Goal: Task Accomplishment & Management: Manage account settings

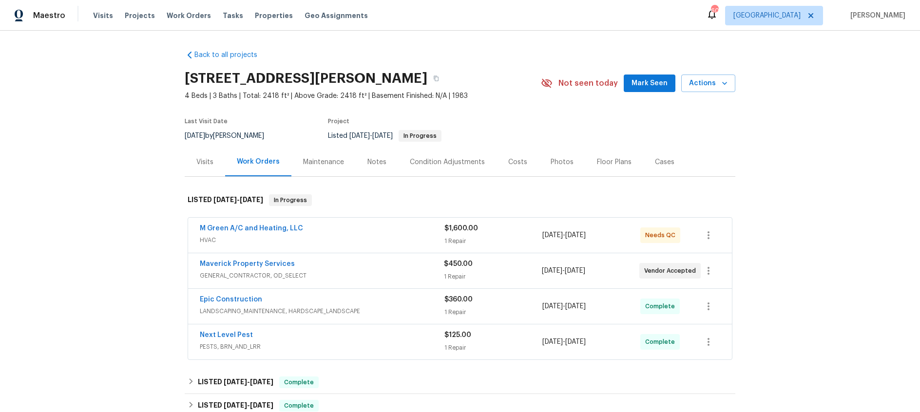
scroll to position [399, 0]
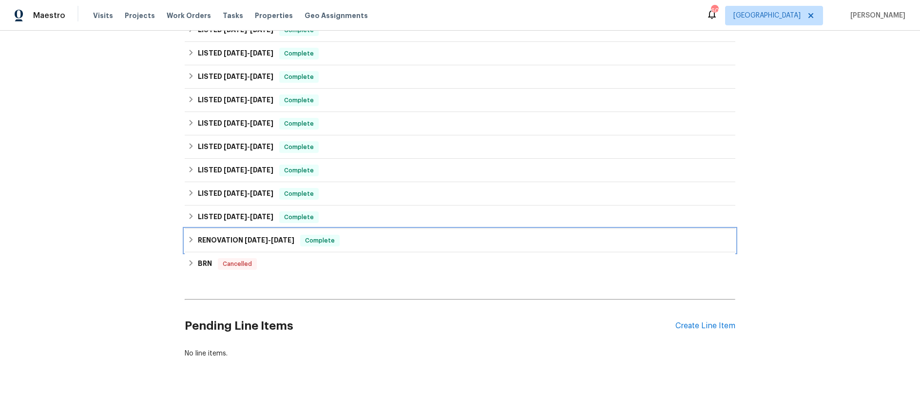
click at [256, 243] on span "3/8/24" at bounding box center [256, 240] width 23 height 7
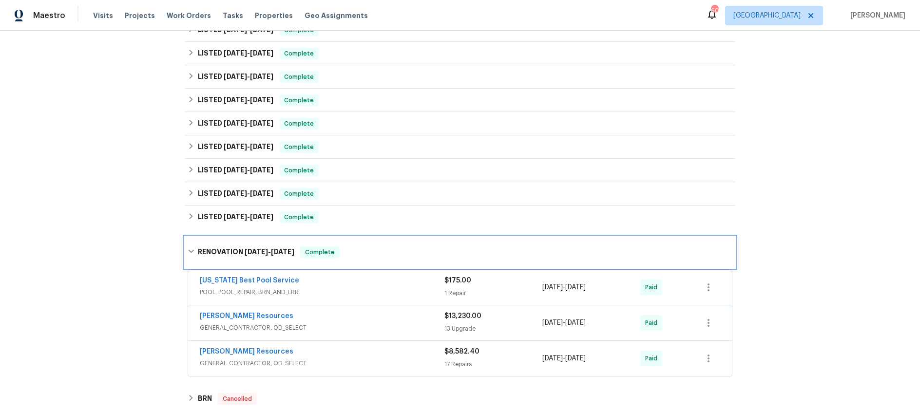
click at [261, 254] on span "3/8/24" at bounding box center [256, 252] width 23 height 7
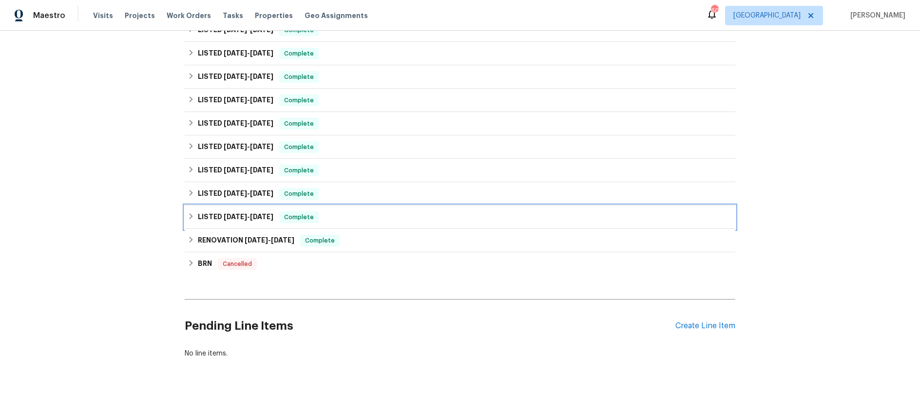
click at [250, 215] on span "4/10/24" at bounding box center [261, 216] width 23 height 7
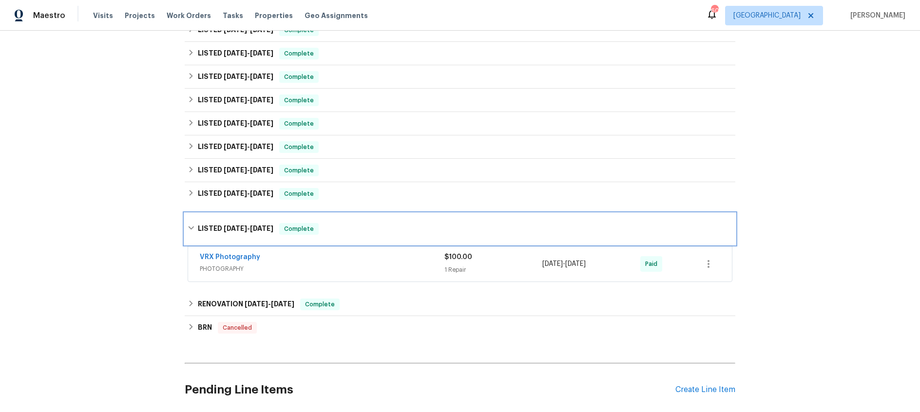
click at [250, 215] on div "LISTED 4/9/24 - 4/10/24 Complete" at bounding box center [460, 228] width 551 height 31
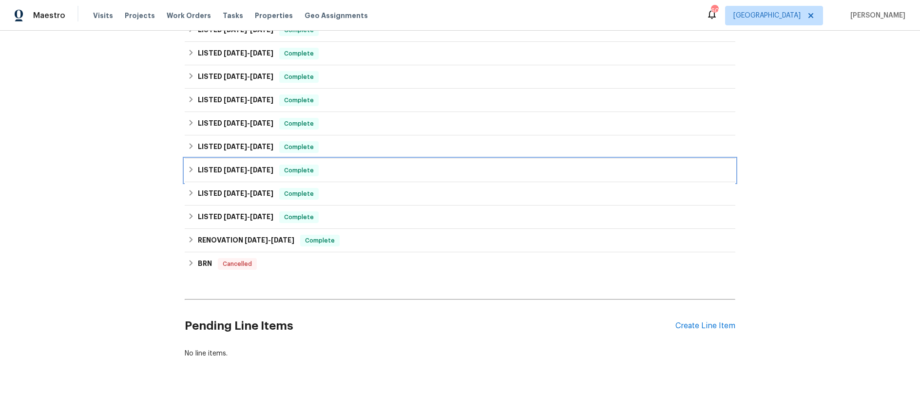
click at [248, 171] on span "9/18/24 - 9/23/24" at bounding box center [249, 170] width 50 height 7
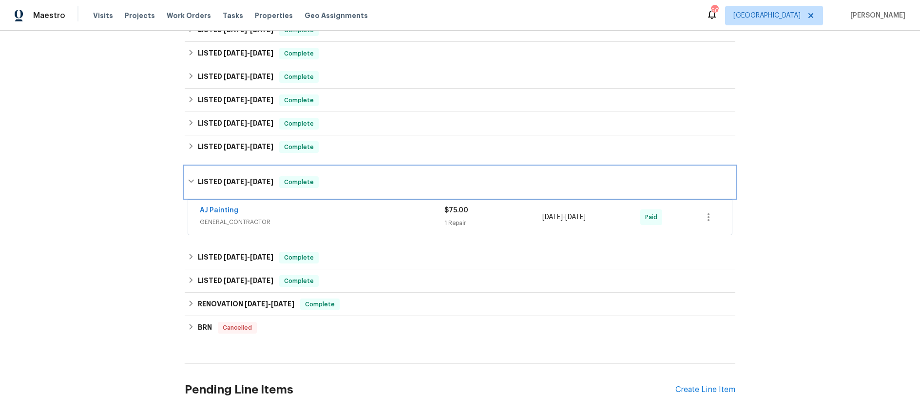
click at [250, 178] on span "9/18/24 - 9/23/24" at bounding box center [249, 181] width 50 height 7
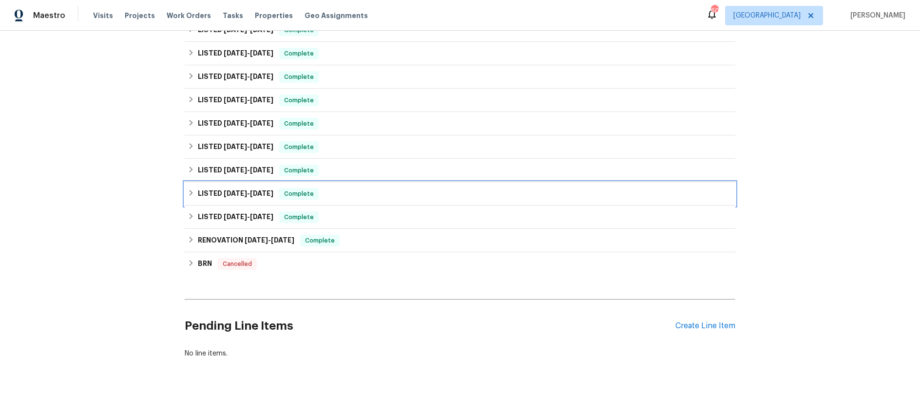
click at [249, 193] on span "4/26/24 - 9/18/24" at bounding box center [249, 193] width 50 height 7
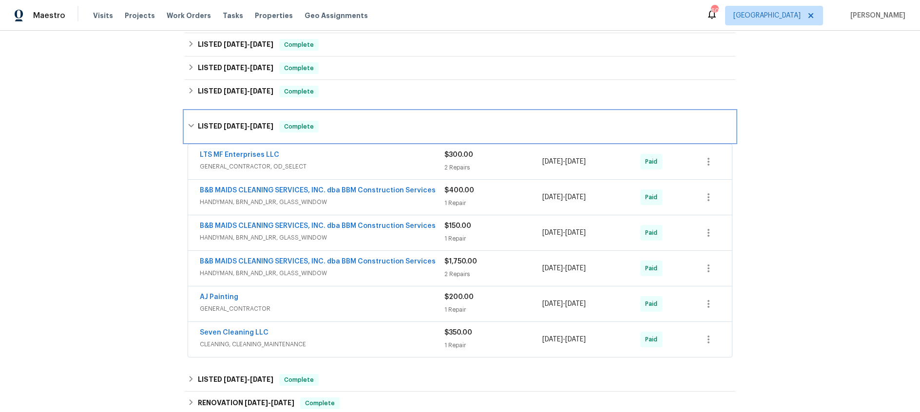
scroll to position [480, 0]
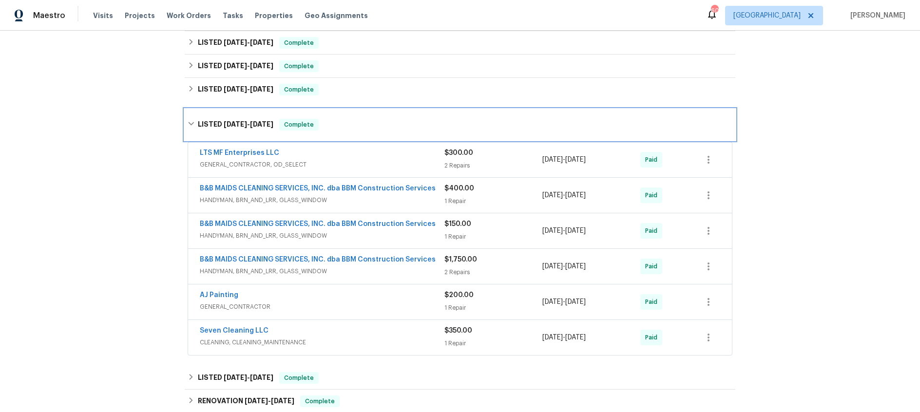
click at [241, 125] on span "4/26/24" at bounding box center [235, 124] width 23 height 7
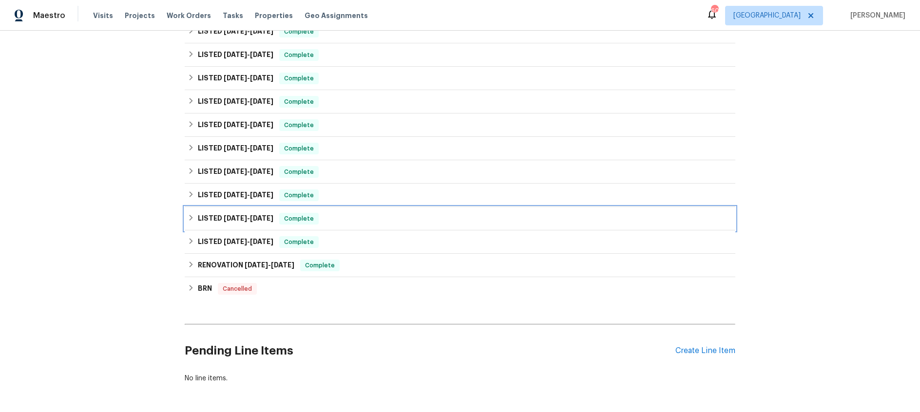
scroll to position [350, 0]
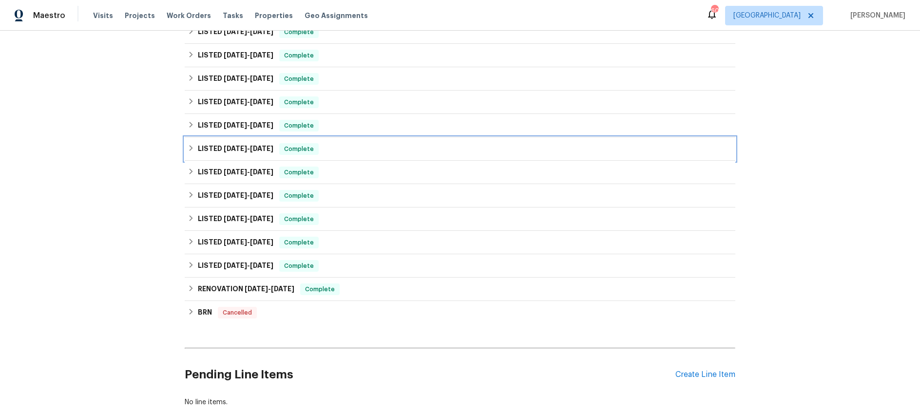
click at [256, 152] on span "12/19/24" at bounding box center [261, 148] width 23 height 7
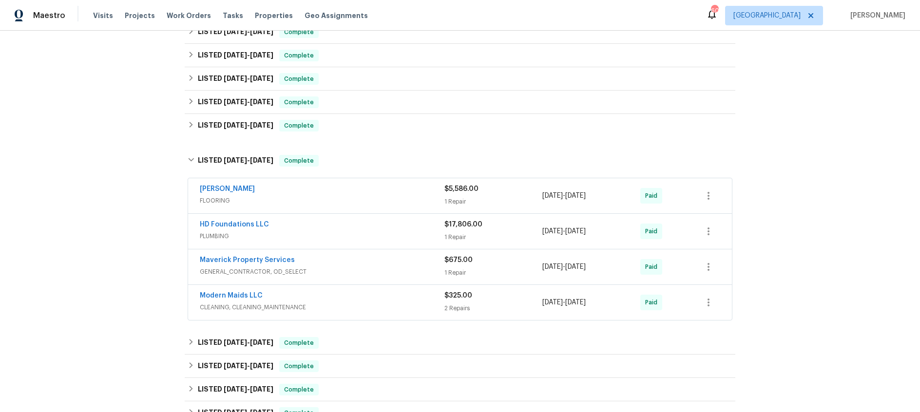
click at [328, 228] on div "HD Foundations LLC" at bounding box center [322, 226] width 245 height 12
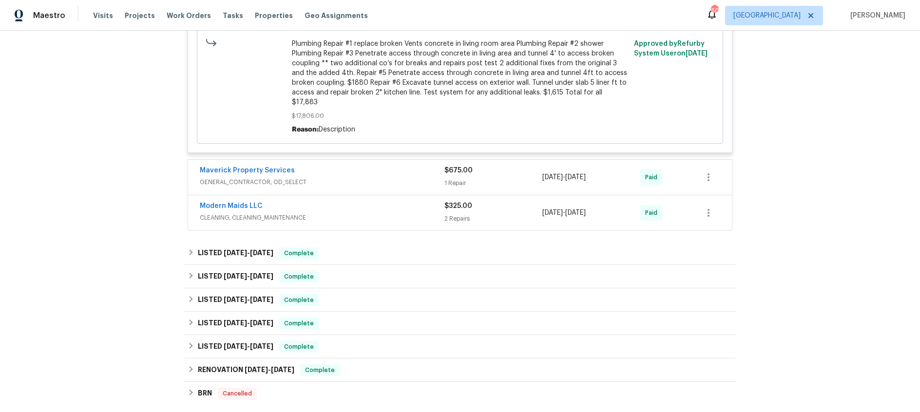
scroll to position [856, 0]
click at [259, 248] on span "10/31/24" at bounding box center [261, 251] width 23 height 7
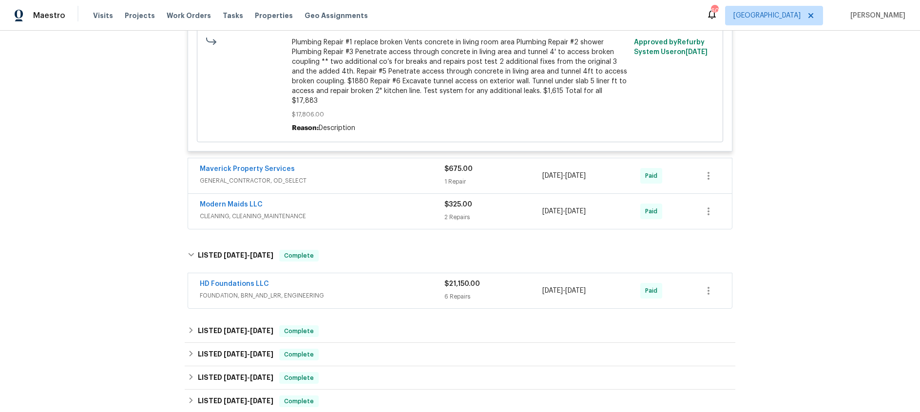
click at [365, 279] on div "HD Foundations LLC" at bounding box center [322, 285] width 245 height 12
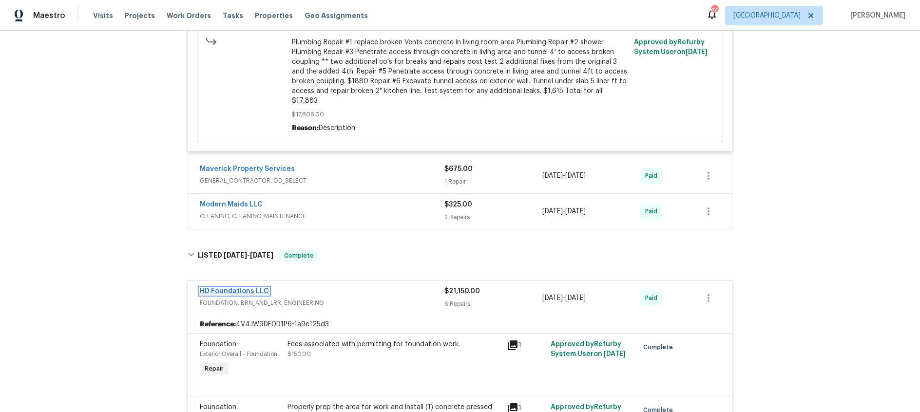
click at [229, 288] on link "HD Foundations LLC" at bounding box center [234, 291] width 69 height 7
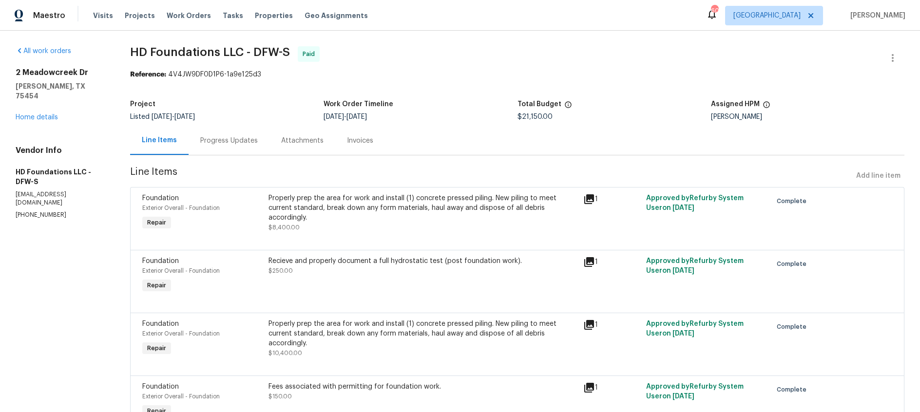
click at [220, 143] on div "Progress Updates" at bounding box center [229, 141] width 58 height 10
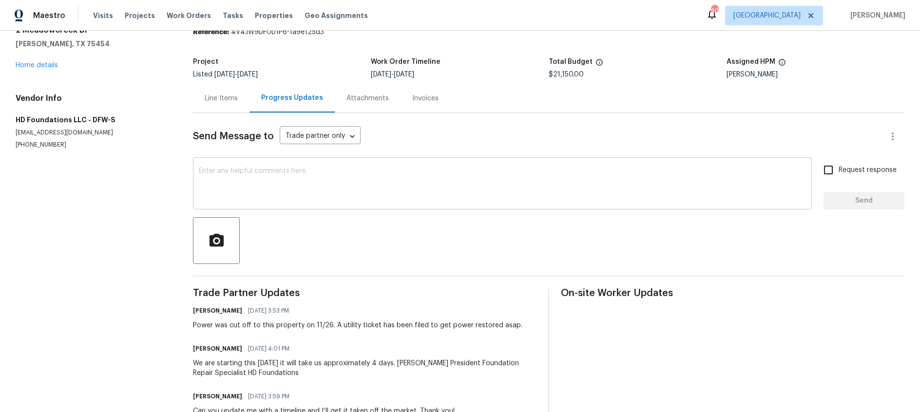
scroll to position [43, 0]
click at [46, 65] on link "Home details" at bounding box center [37, 64] width 42 height 7
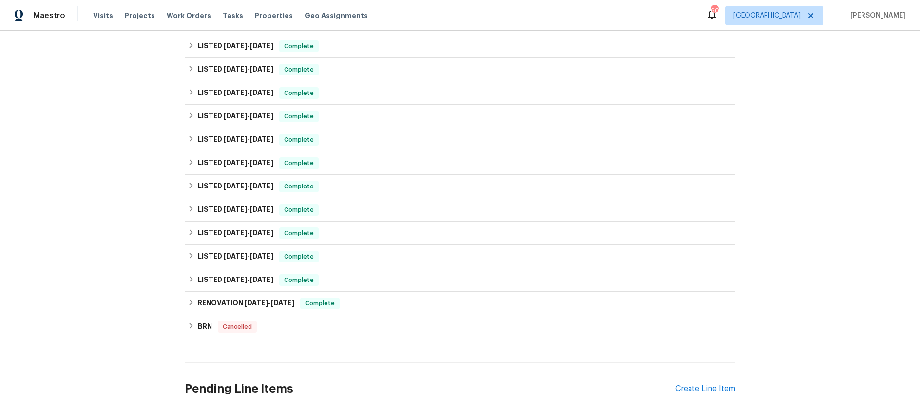
scroll to position [412, 0]
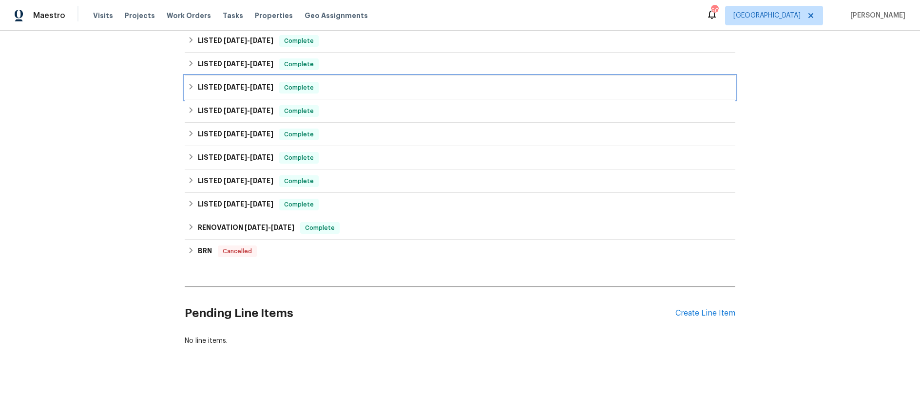
click at [243, 87] on span "12/3/24" at bounding box center [235, 87] width 23 height 7
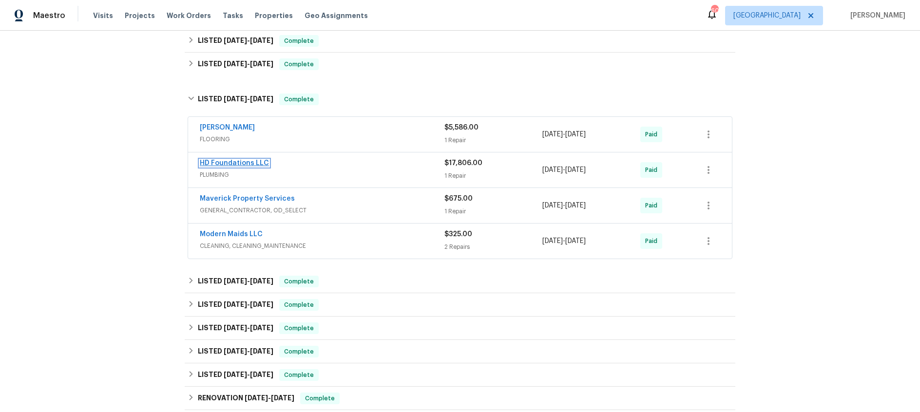
click at [247, 163] on link "HD Foundations LLC" at bounding box center [234, 163] width 69 height 7
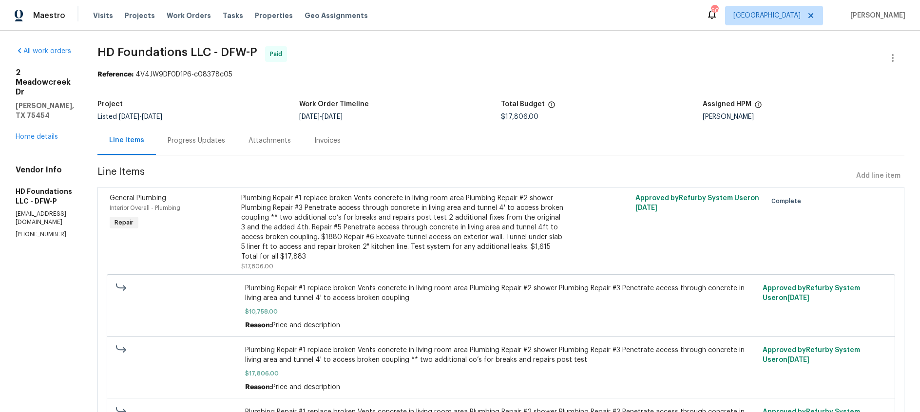
click at [220, 142] on div "Progress Updates" at bounding box center [197, 141] width 58 height 10
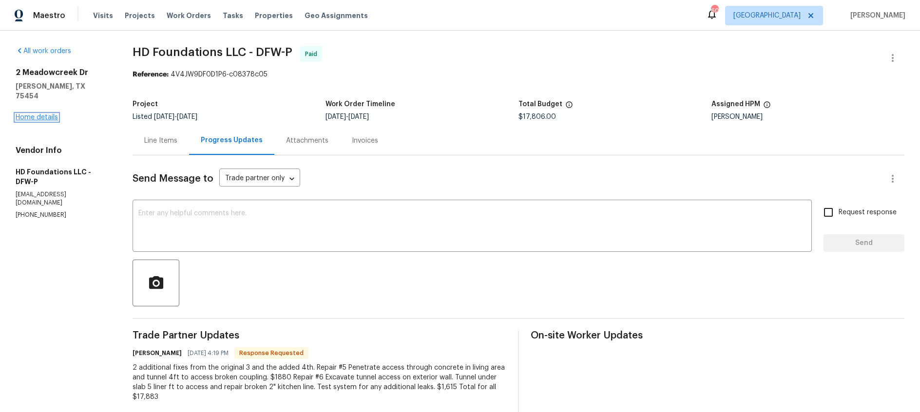
click at [48, 114] on link "Home details" at bounding box center [37, 117] width 42 height 7
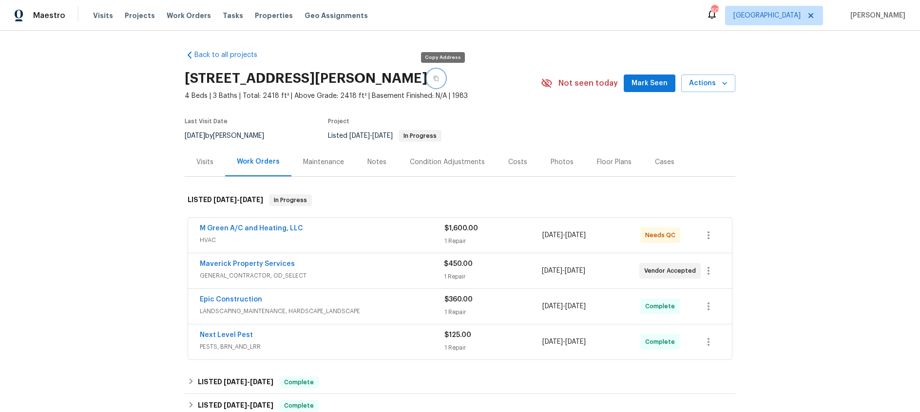
drag, startPoint x: 439, startPoint y: 78, endPoint x: 426, endPoint y: 77, distance: 12.2
click at [437, 78] on button "button" at bounding box center [436, 79] width 18 height 18
click at [206, 162] on div "Visits" at bounding box center [204, 162] width 17 height 10
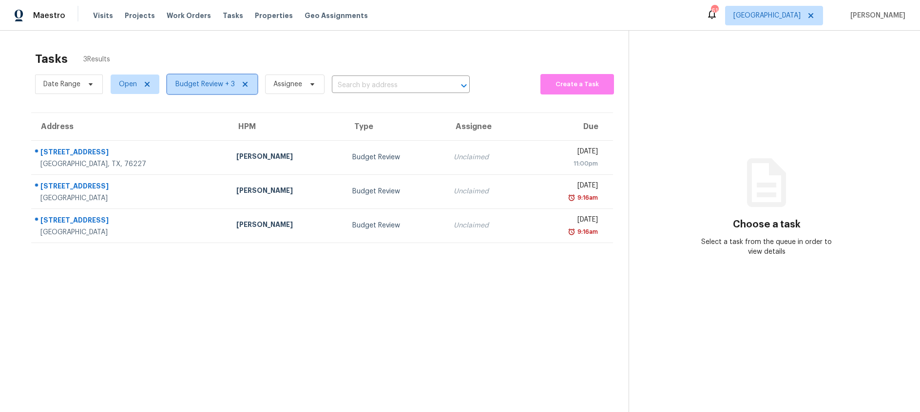
click at [205, 82] on span "Budget Review + 3" at bounding box center [204, 84] width 59 height 10
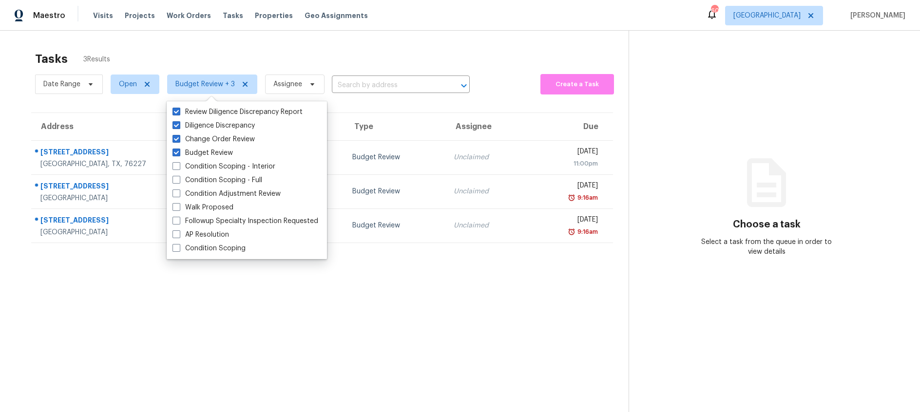
click at [231, 48] on div "Tasks 3 Results" at bounding box center [332, 58] width 594 height 25
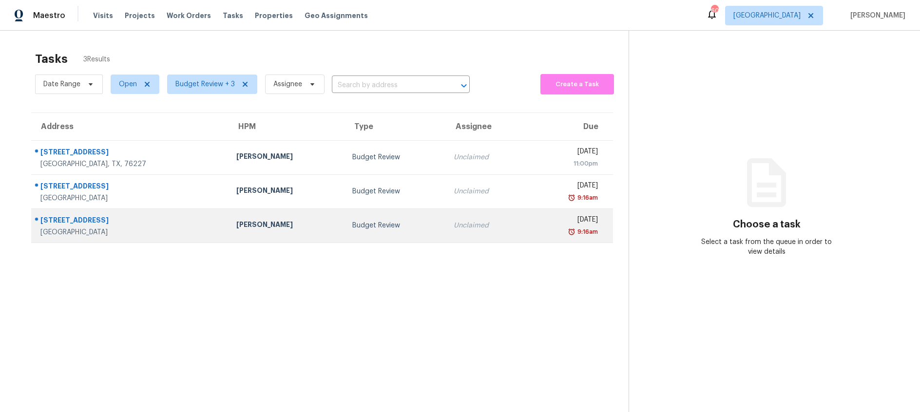
click at [352, 221] on div "Budget Review" at bounding box center [395, 226] width 86 height 10
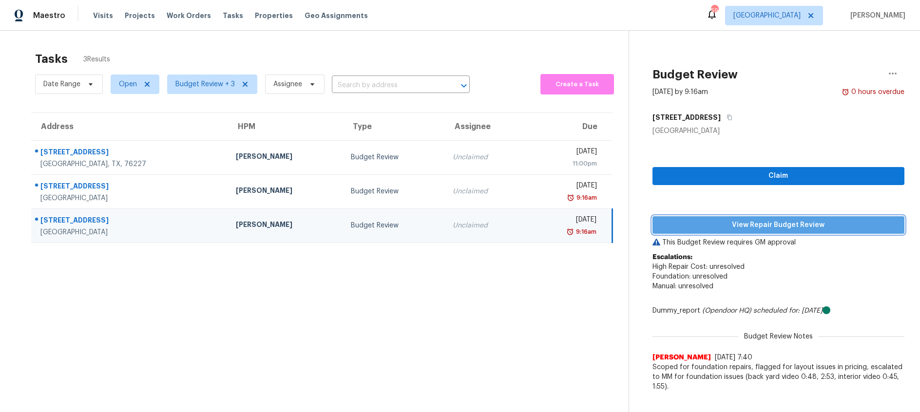
click at [688, 223] on span "View Repair Budget Review" at bounding box center [778, 225] width 236 height 12
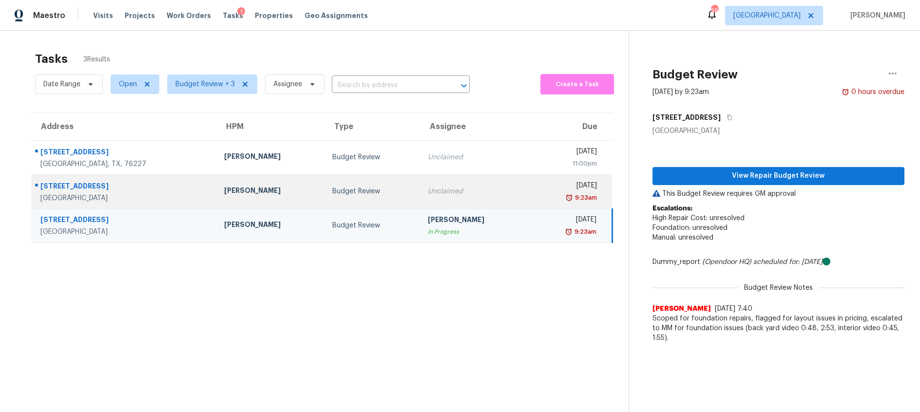
click at [438, 192] on div "Unclaimed" at bounding box center [474, 192] width 93 height 10
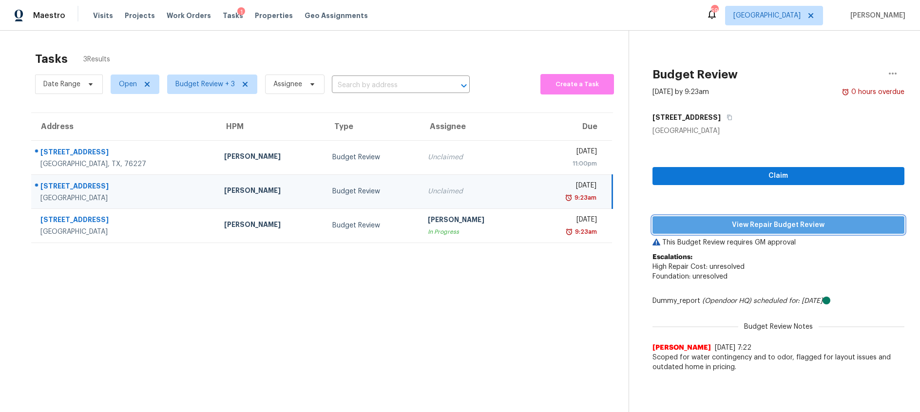
click at [747, 226] on span "View Repair Budget Review" at bounding box center [778, 225] width 236 height 12
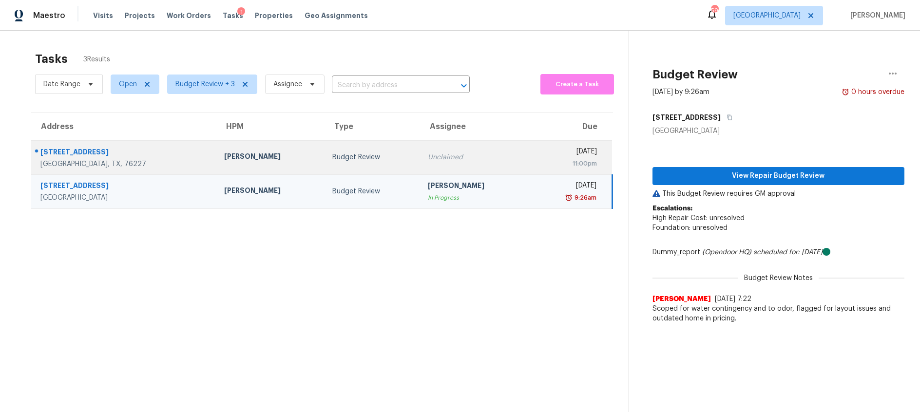
click at [332, 154] on div "Budget Review" at bounding box center [372, 158] width 80 height 10
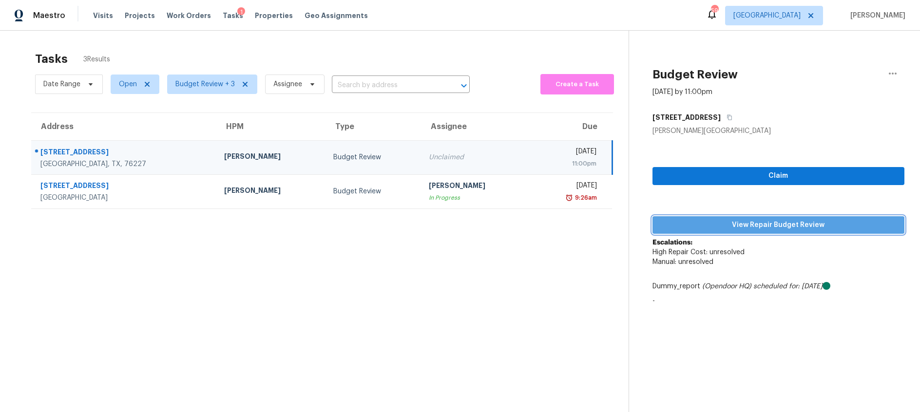
click at [692, 225] on span "View Repair Budget Review" at bounding box center [778, 225] width 236 height 12
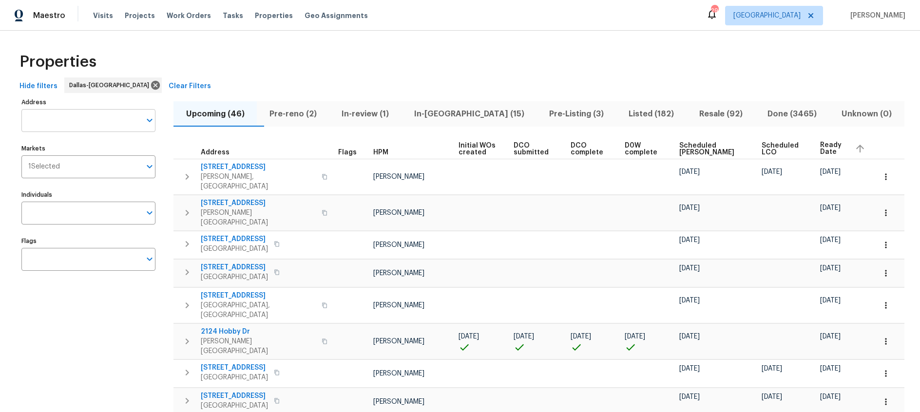
click at [101, 122] on input "Address" at bounding box center [80, 120] width 119 height 23
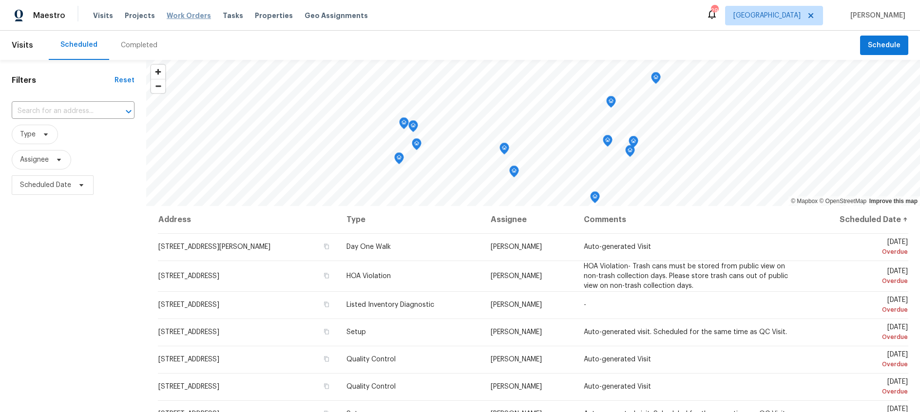
click at [175, 19] on span "Work Orders" at bounding box center [189, 16] width 44 height 10
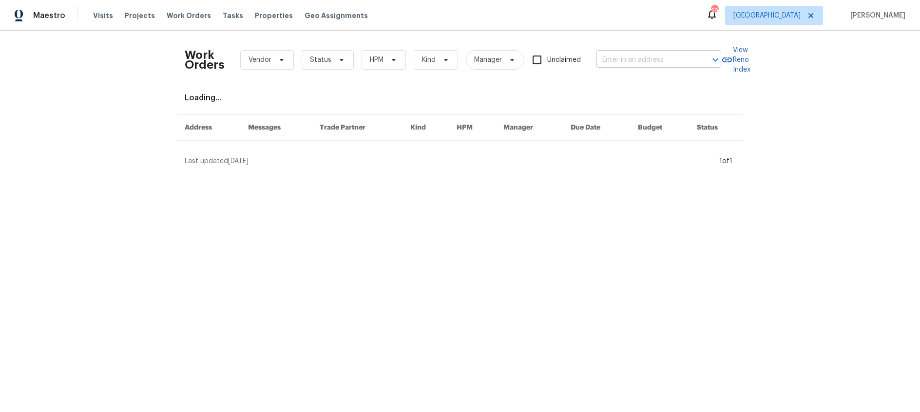
click at [626, 55] on input "text" at bounding box center [644, 60] width 97 height 15
type input "san si"
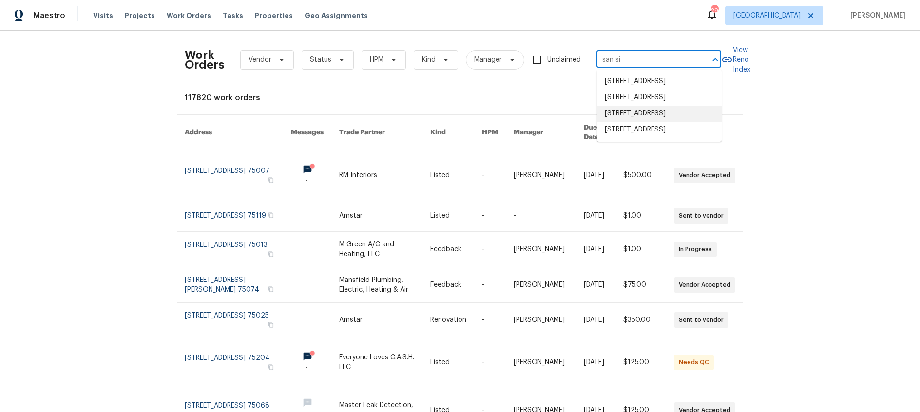
click at [637, 122] on li "4265 San Simeon Ln, Fort Worth, TX 76179" at bounding box center [659, 114] width 125 height 16
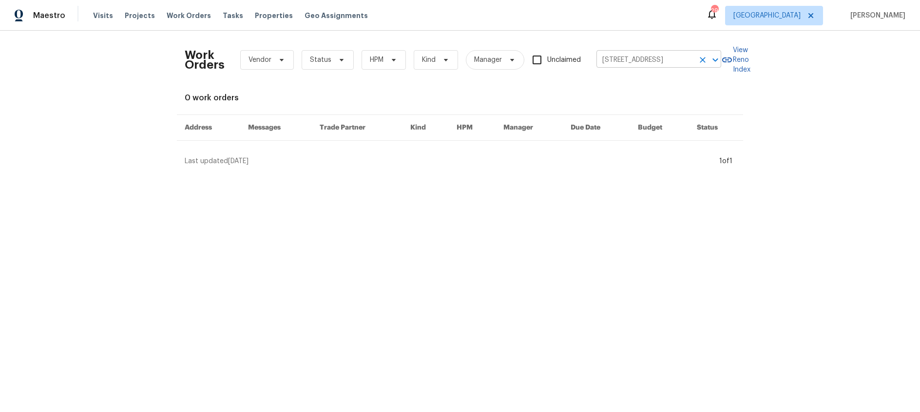
click at [703, 60] on icon "Clear" at bounding box center [703, 60] width 6 height 6
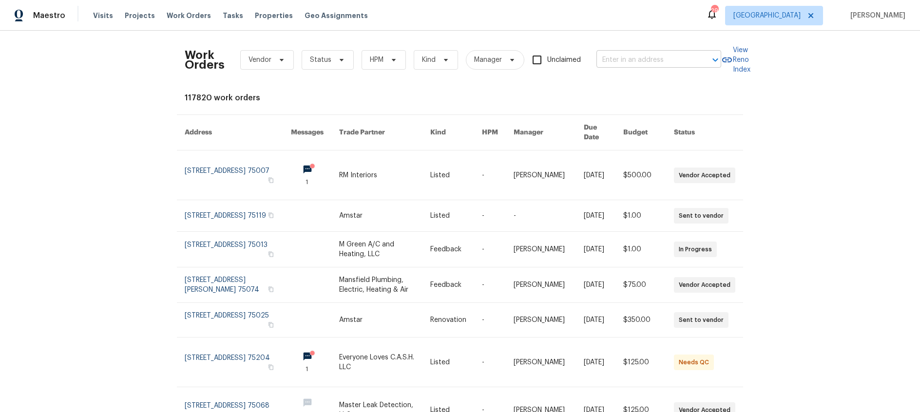
click at [628, 63] on input "text" at bounding box center [644, 60] width 97 height 15
type input "san sim"
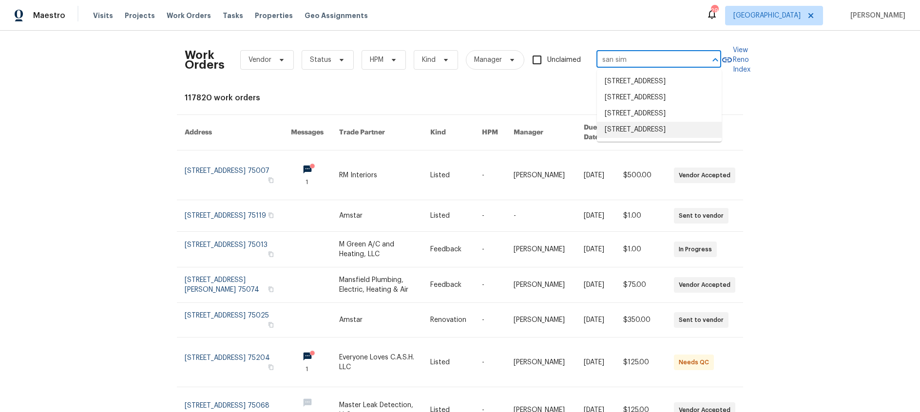
click at [632, 138] on li "4264 San Simeon Ln, Fort Worth, TX 76179" at bounding box center [659, 130] width 125 height 16
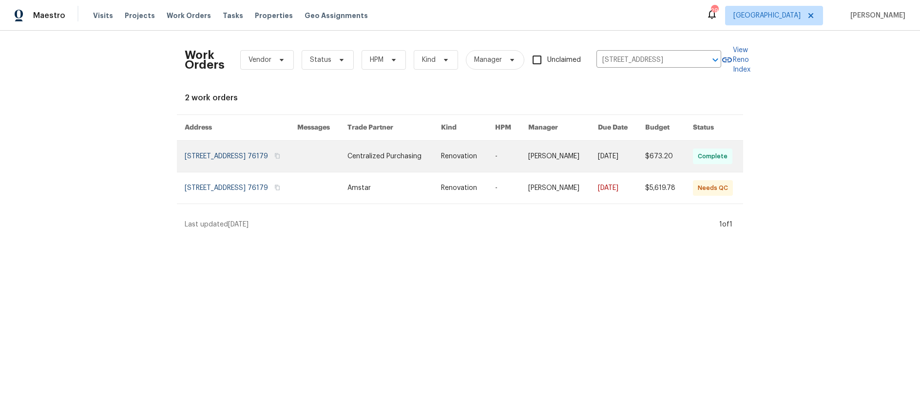
click at [457, 157] on link at bounding box center [468, 156] width 54 height 31
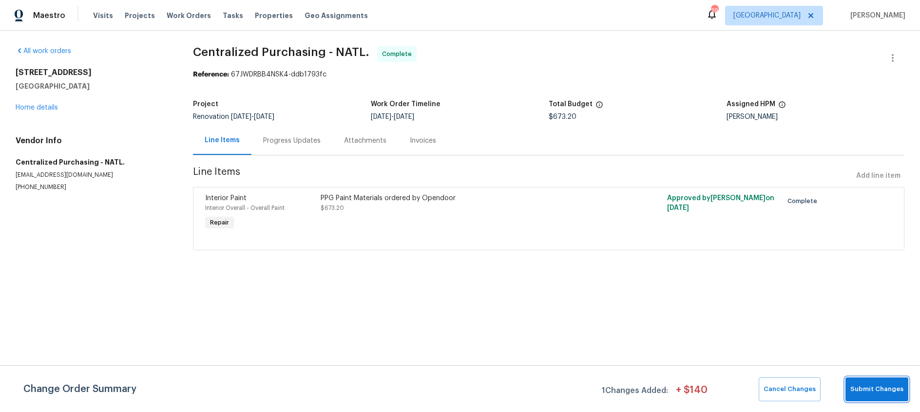
click at [889, 386] on span "Submit Changes" at bounding box center [876, 389] width 53 height 11
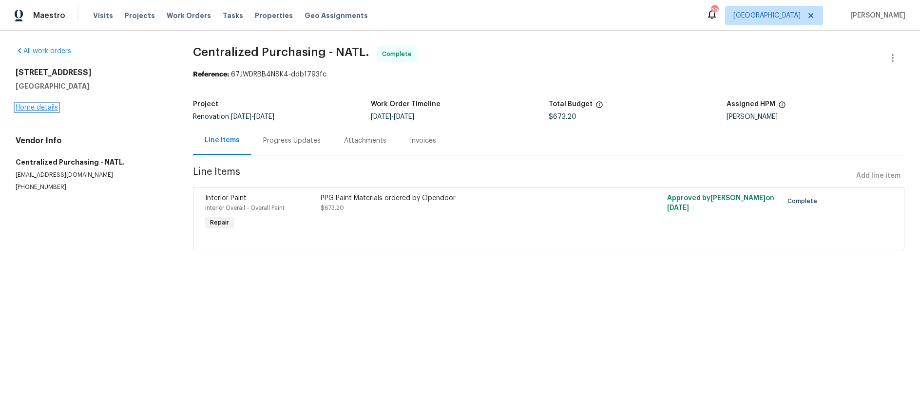
click at [38, 104] on link "Home details" at bounding box center [37, 107] width 42 height 7
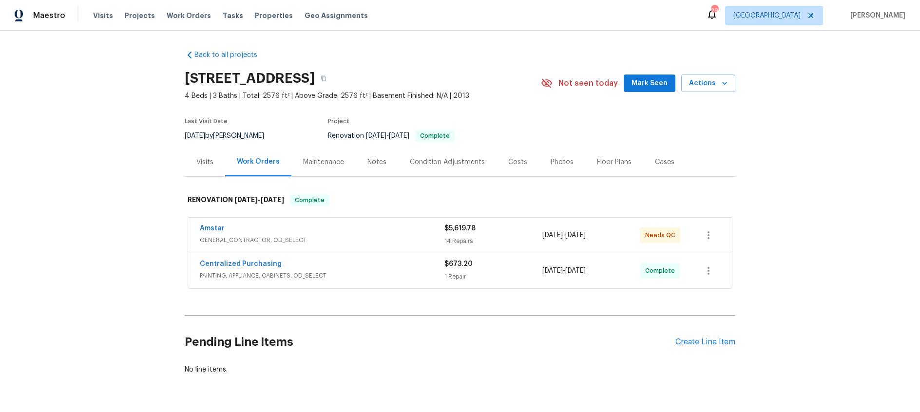
click at [317, 228] on div "Amstar" at bounding box center [322, 230] width 245 height 12
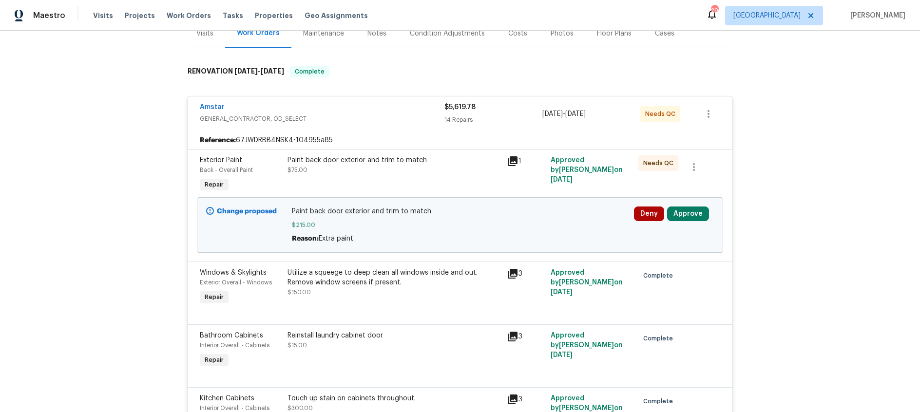
scroll to position [160, 0]
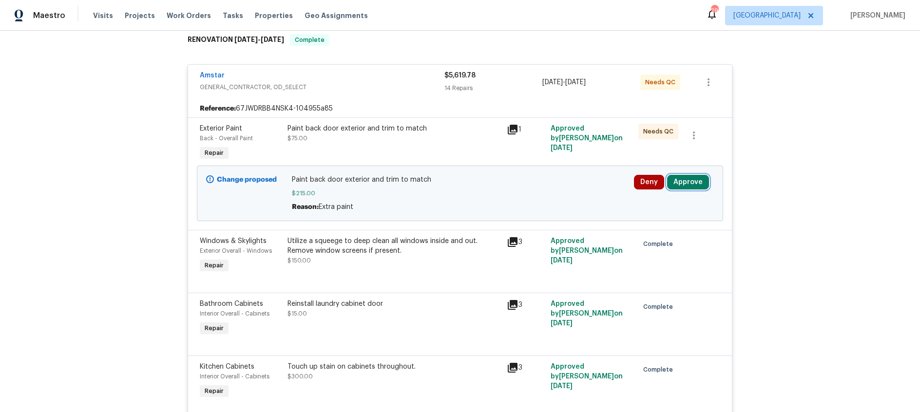
click at [690, 186] on button "Approve" at bounding box center [688, 182] width 42 height 15
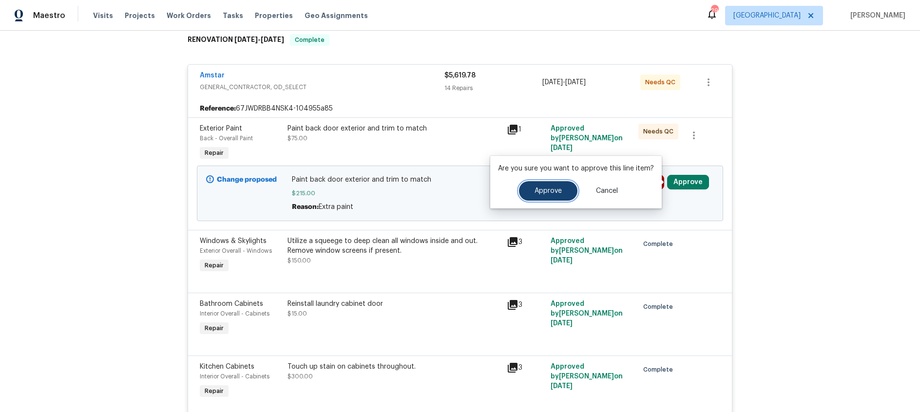
click at [548, 197] on button "Approve" at bounding box center [548, 190] width 58 height 19
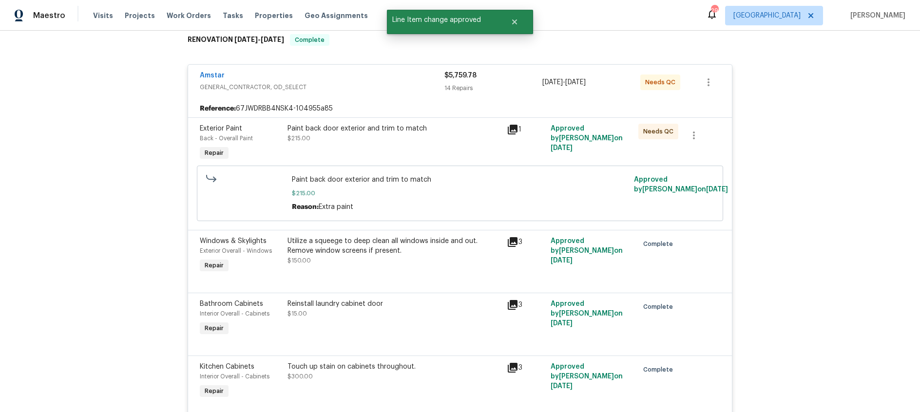
scroll to position [0, 0]
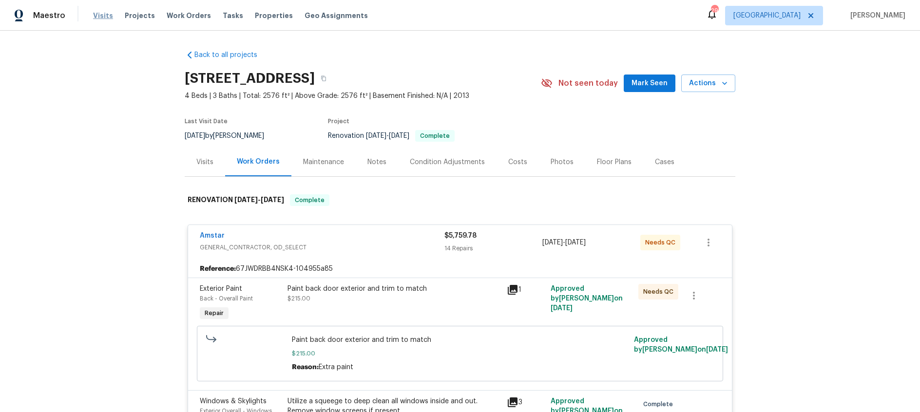
click at [94, 20] on span "Visits" at bounding box center [103, 16] width 20 height 10
